Goal: Information Seeking & Learning: Learn about a topic

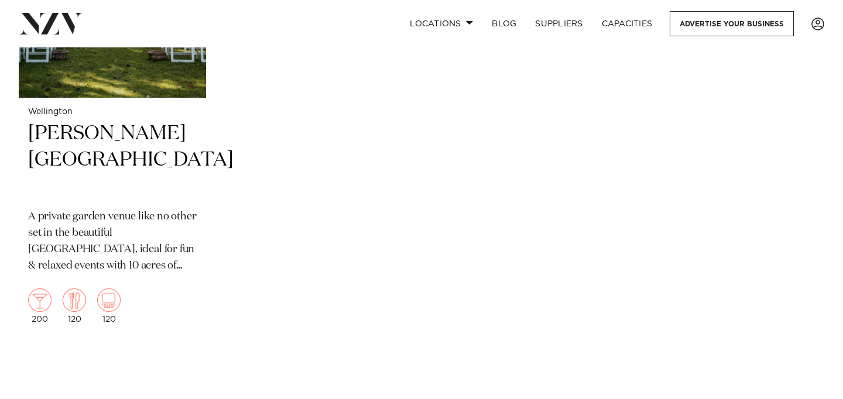
scroll to position [3499, 0]
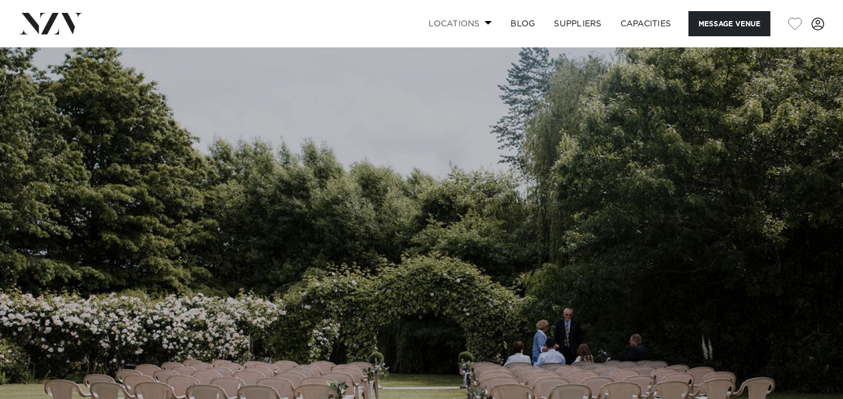
click at [482, 25] on link "Locations" at bounding box center [460, 23] width 82 height 25
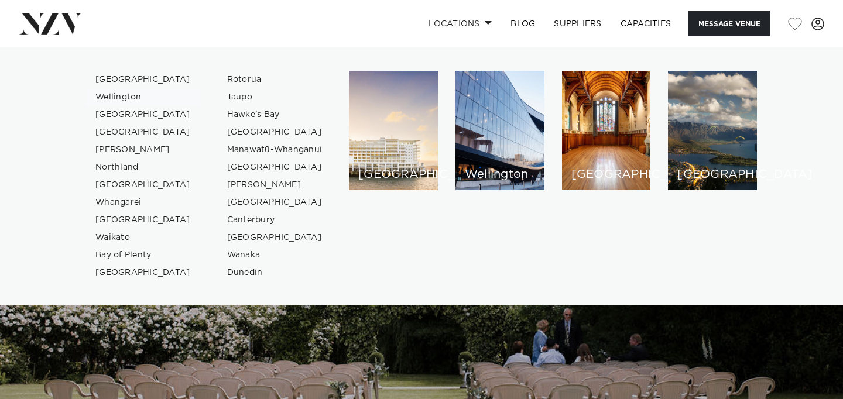
click at [125, 90] on link "Wellington" at bounding box center [143, 97] width 114 height 18
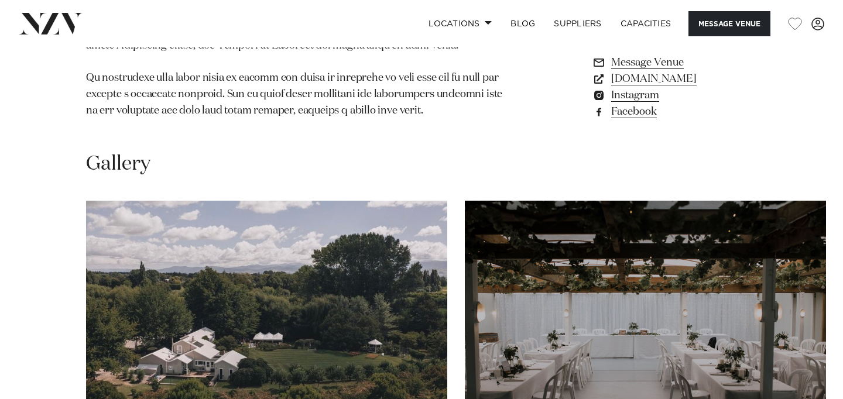
scroll to position [975, 0]
click at [524, 177] on div "Gallery" at bounding box center [421, 163] width 671 height 26
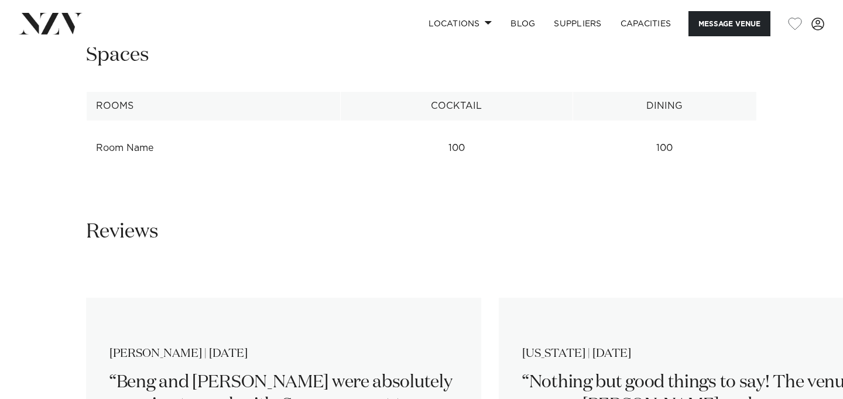
scroll to position [1502, 0]
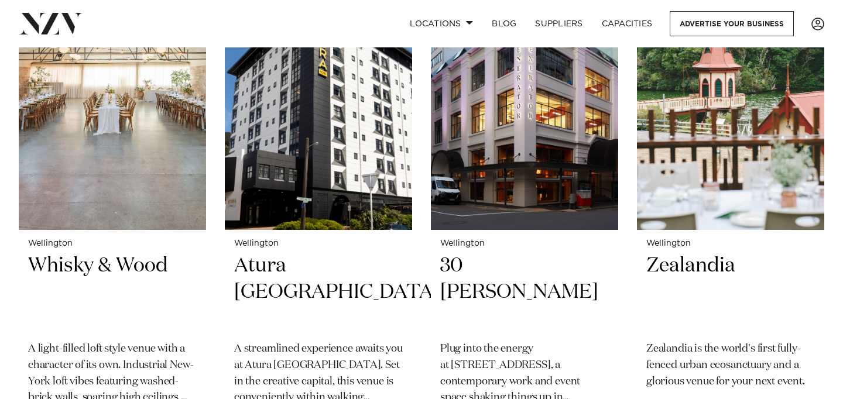
scroll to position [1056, 0]
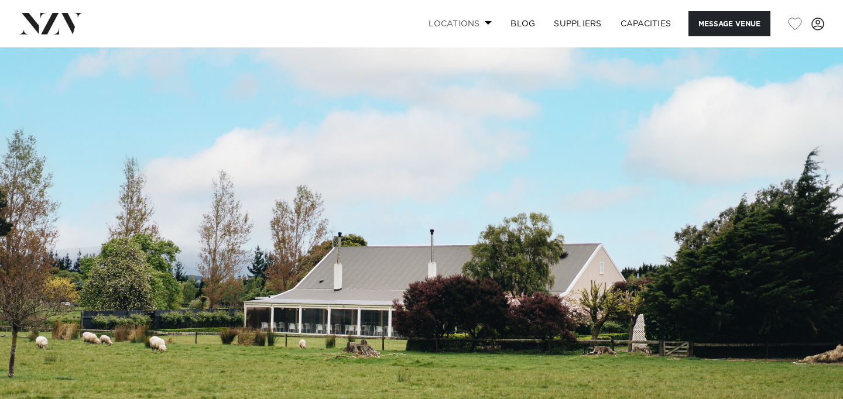
click at [489, 22] on span at bounding box center [489, 22] width 8 height 4
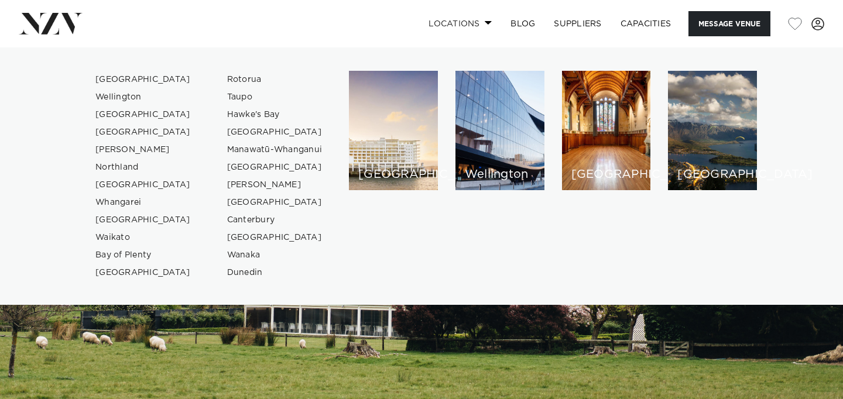
click at [489, 22] on link "Locations" at bounding box center [460, 23] width 82 height 25
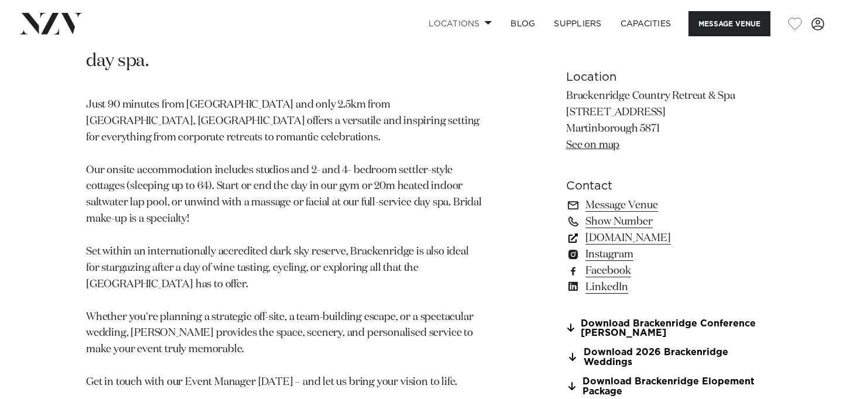
scroll to position [757, 0]
click at [655, 238] on link "www.brackenridge.co.nz" at bounding box center [661, 237] width 191 height 16
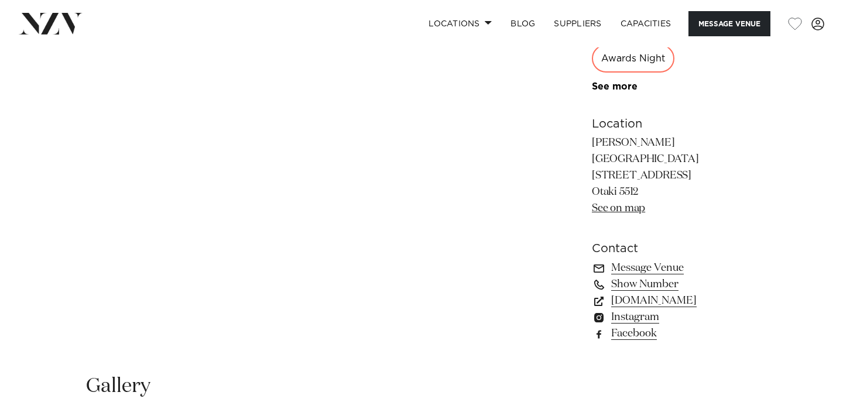
scroll to position [748, 0]
click at [636, 291] on link "[DOMAIN_NAME]" at bounding box center [674, 299] width 165 height 16
